Goal: Transaction & Acquisition: Purchase product/service

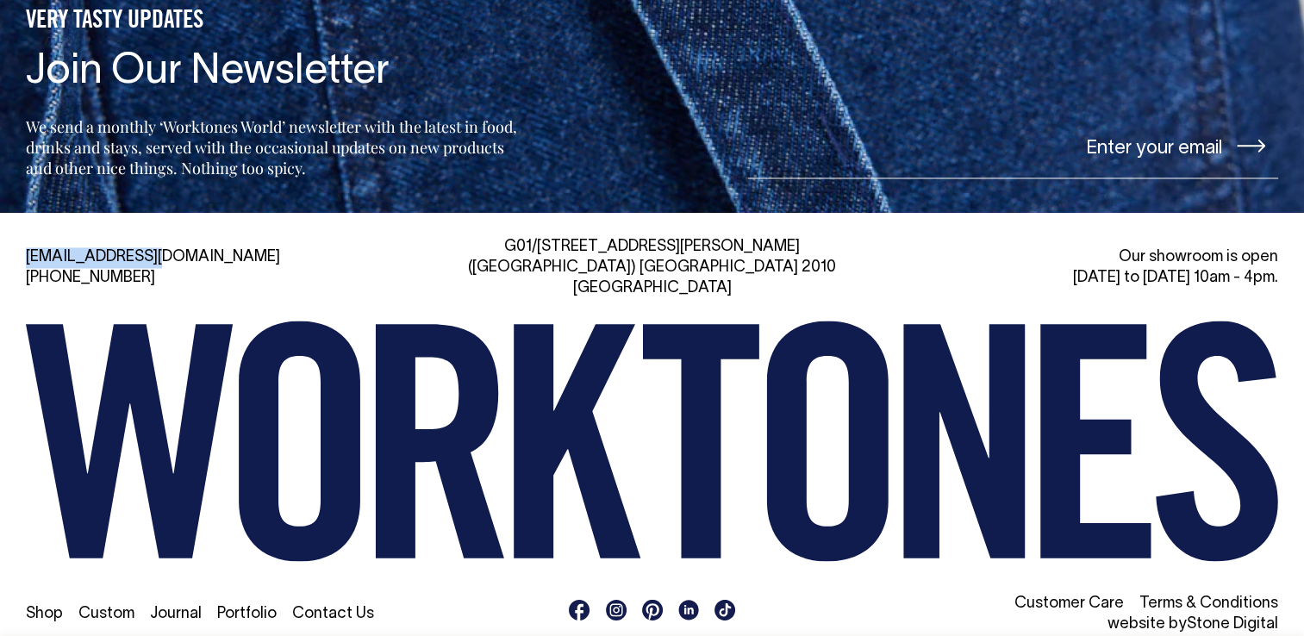
drag, startPoint x: 158, startPoint y: 246, endPoint x: 27, endPoint y: 253, distance: 131.2
click at [27, 253] on div "[EMAIL_ADDRESS][DOMAIN_NAME] [PHONE_NUMBER]" at bounding box center [226, 267] width 400 height 41
copy link "[EMAIL_ADDRESS][DOMAIN_NAME]"
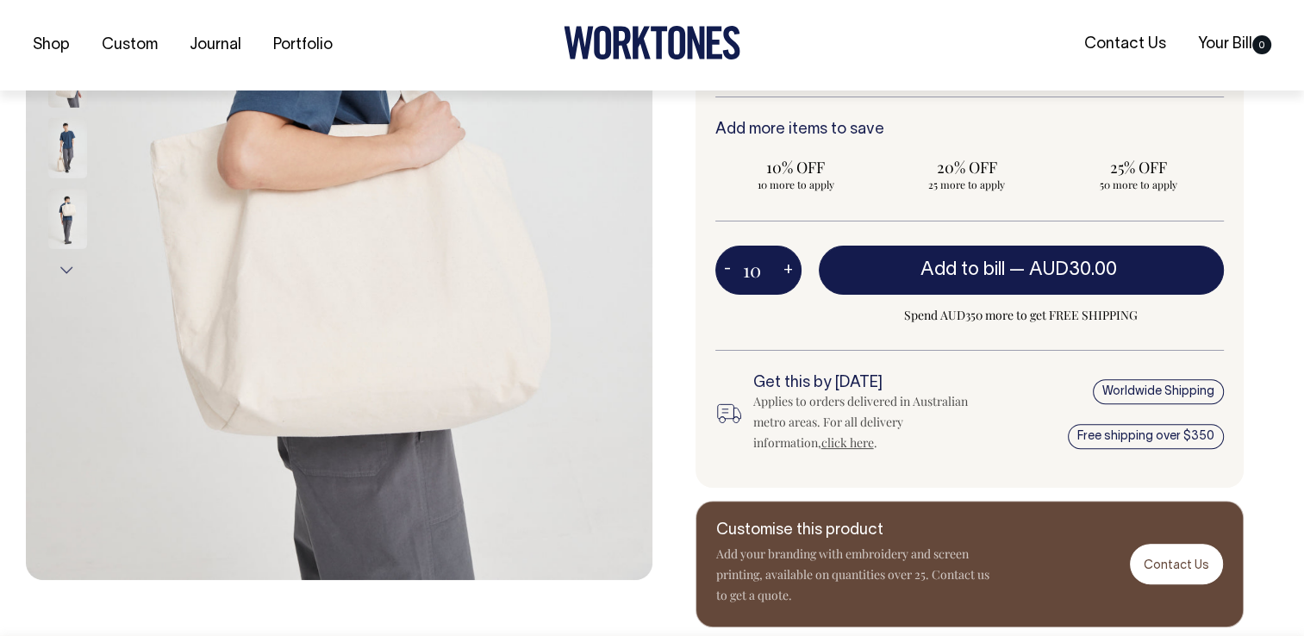
scroll to position [477, 0]
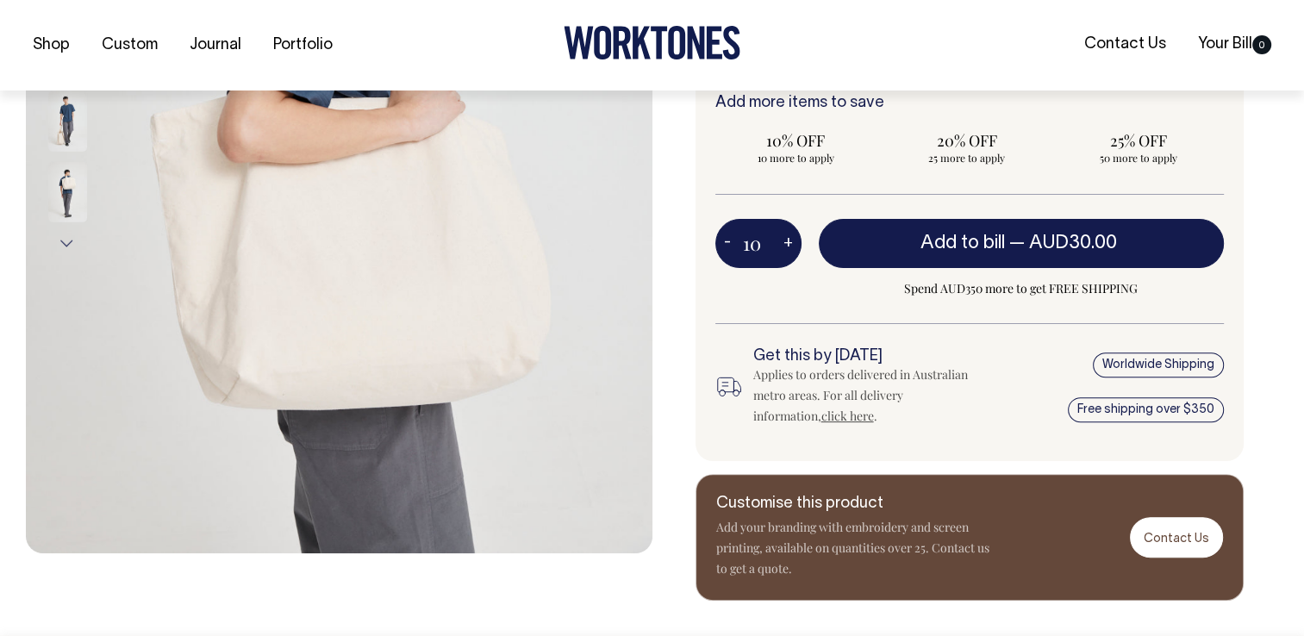
click at [728, 245] on button "-" at bounding box center [727, 244] width 24 height 34
type input "9"
click at [728, 245] on button "-" at bounding box center [727, 244] width 24 height 34
type input "8"
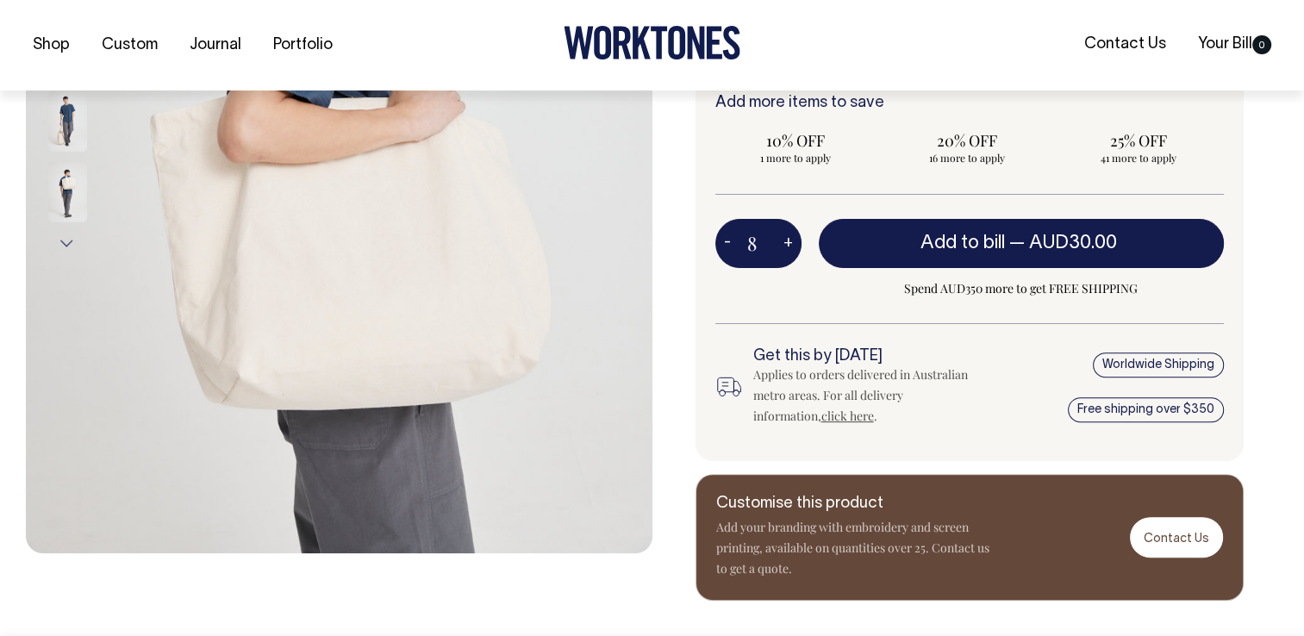
type input "8"
click at [728, 245] on button "-" at bounding box center [727, 244] width 24 height 34
type input "7"
click at [728, 245] on button "-" at bounding box center [727, 244] width 24 height 34
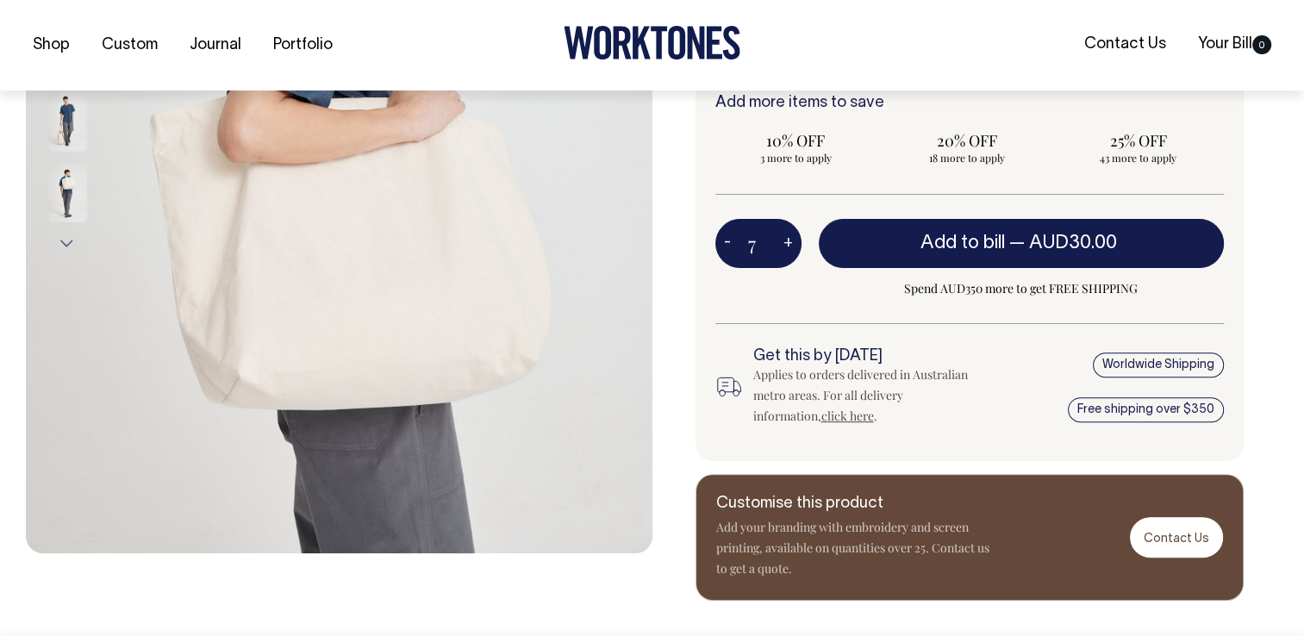
type input "6"
click at [728, 245] on button "-" at bounding box center [727, 244] width 24 height 34
type input "5"
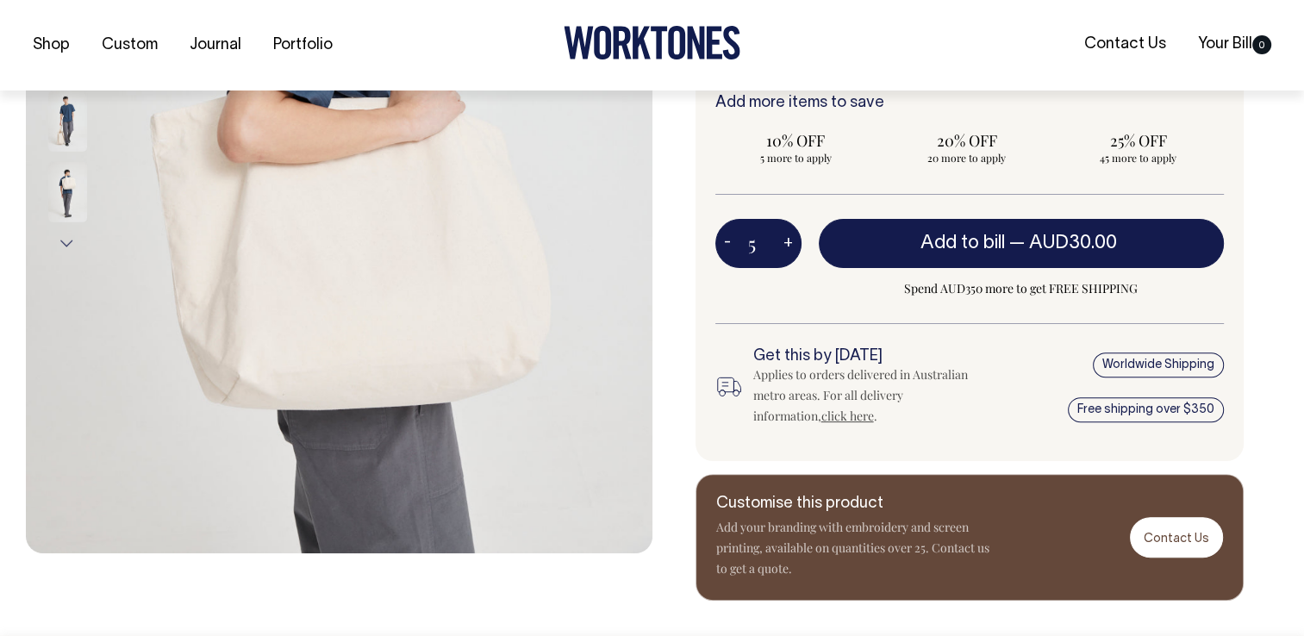
click at [728, 245] on button "-" at bounding box center [727, 244] width 24 height 34
type input "4"
click at [728, 245] on button "-" at bounding box center [727, 244] width 24 height 34
type input "3"
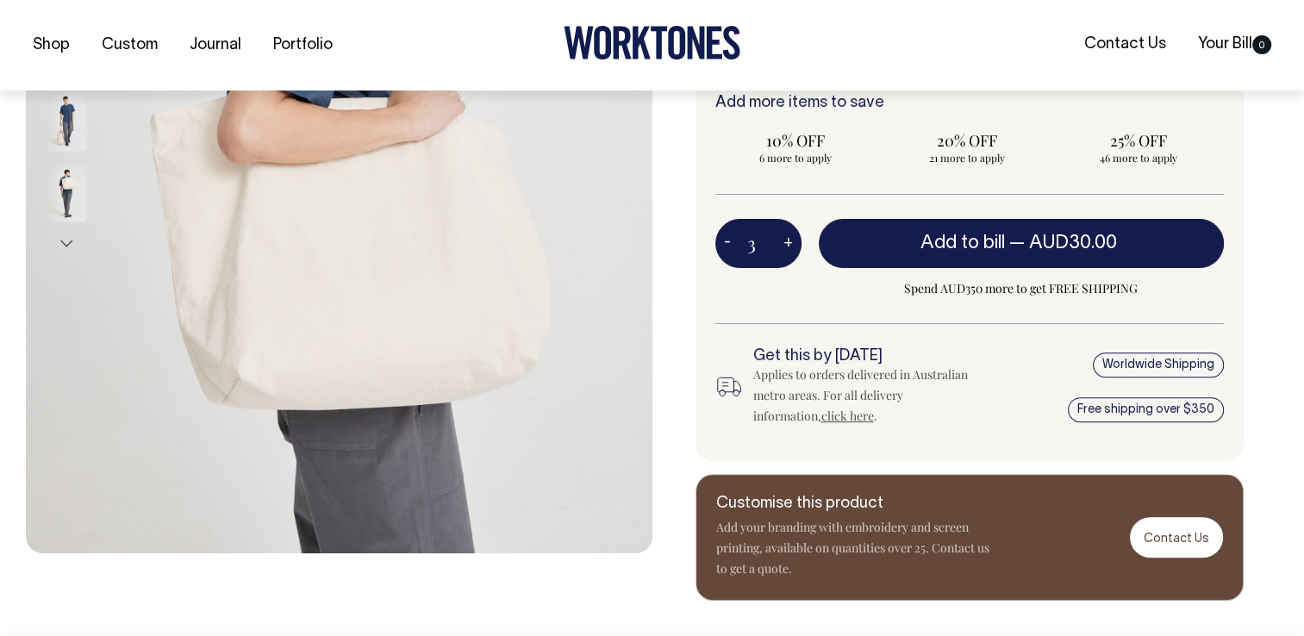
type input "3"
click at [728, 245] on button "-" at bounding box center [727, 244] width 24 height 34
type input "2"
click at [728, 245] on button "-" at bounding box center [727, 244] width 24 height 34
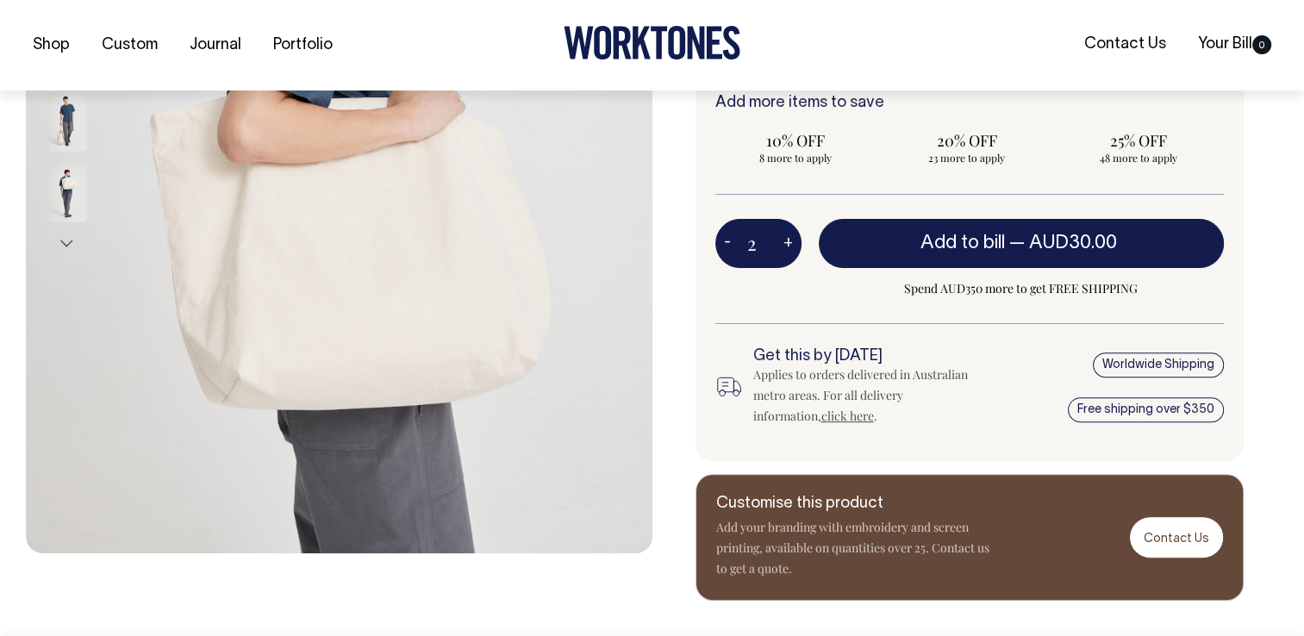
type input "1"
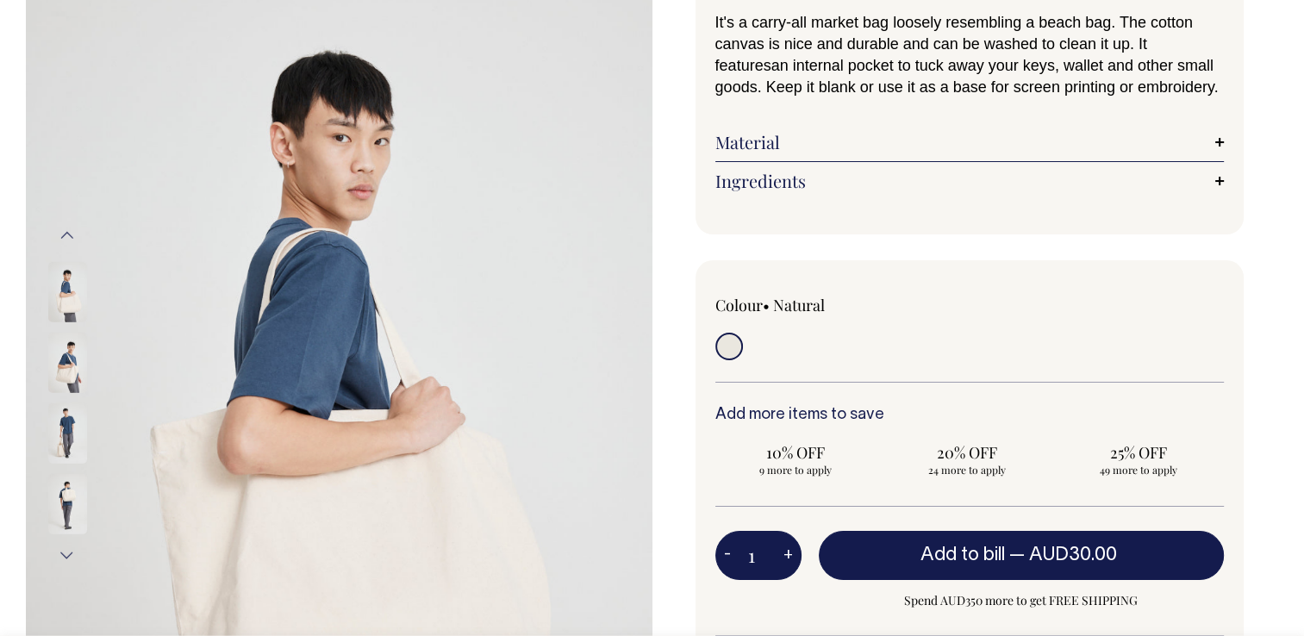
scroll to position [41, 0]
